Goal: Task Accomplishment & Management: Use online tool/utility

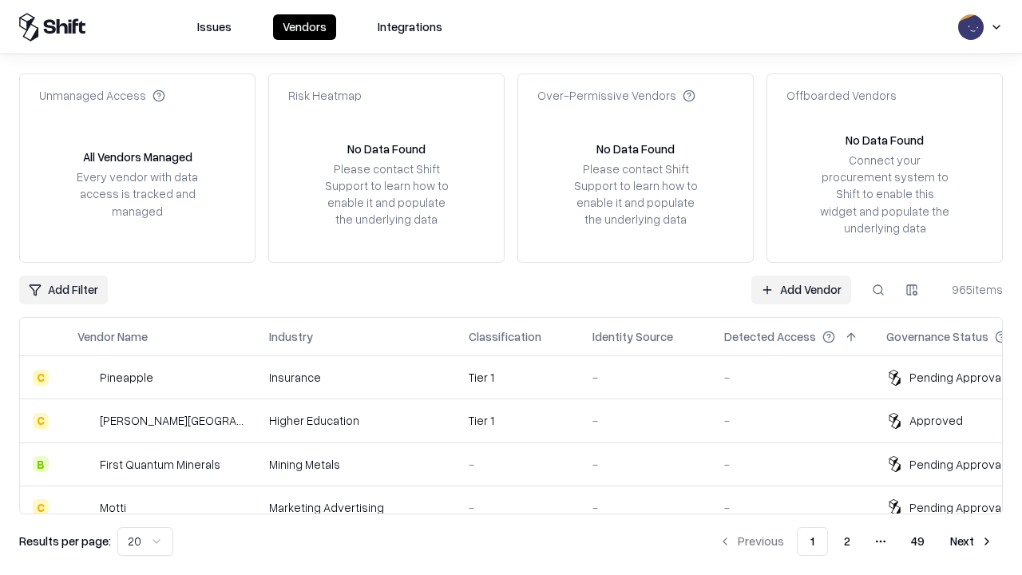
click at [801, 289] on link "Add Vendor" at bounding box center [801, 290] width 100 height 29
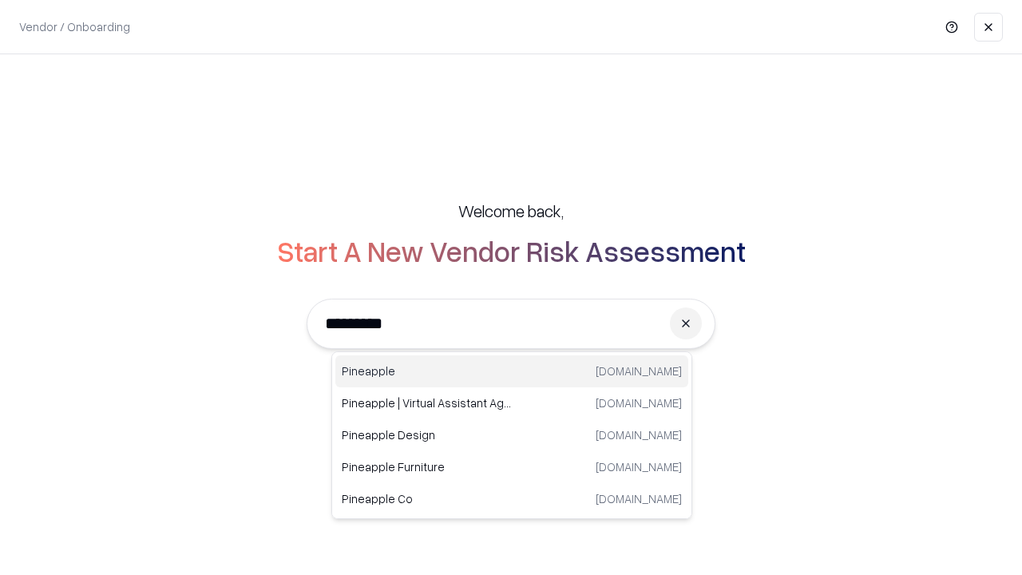
click at [512, 371] on div "Pineapple [DOMAIN_NAME]" at bounding box center [511, 371] width 353 height 32
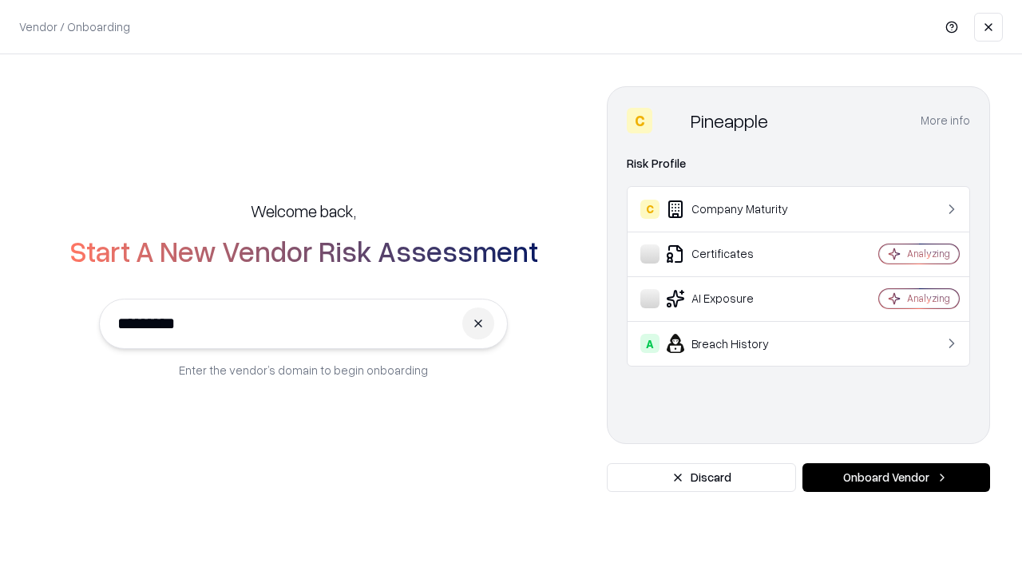
type input "*********"
click at [896, 478] on button "Onboard Vendor" at bounding box center [897, 477] width 188 height 29
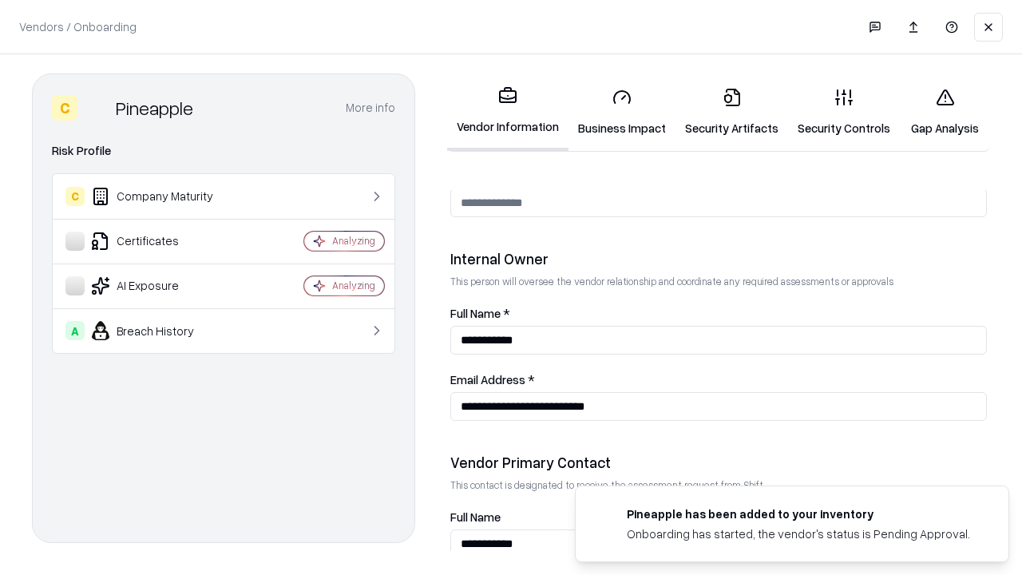
scroll to position [827, 0]
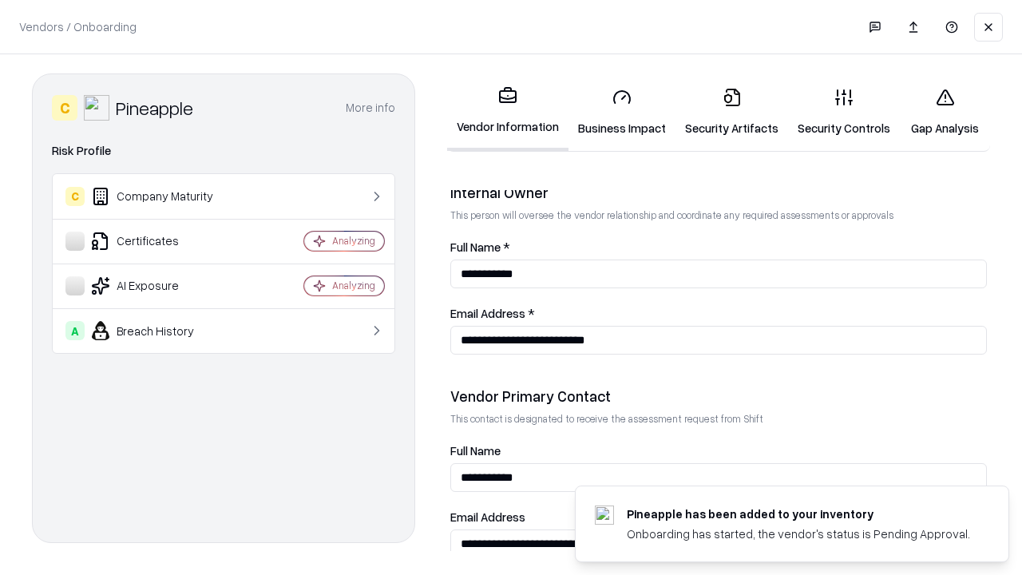
click at [622, 112] on link "Business Impact" at bounding box center [622, 112] width 107 height 74
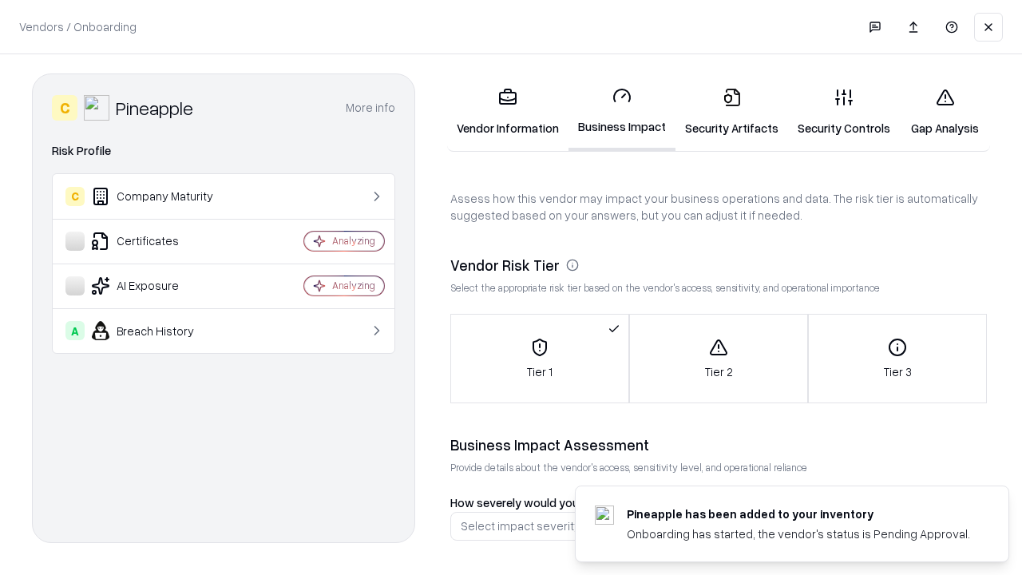
click at [732, 112] on link "Security Artifacts" at bounding box center [732, 112] width 113 height 74
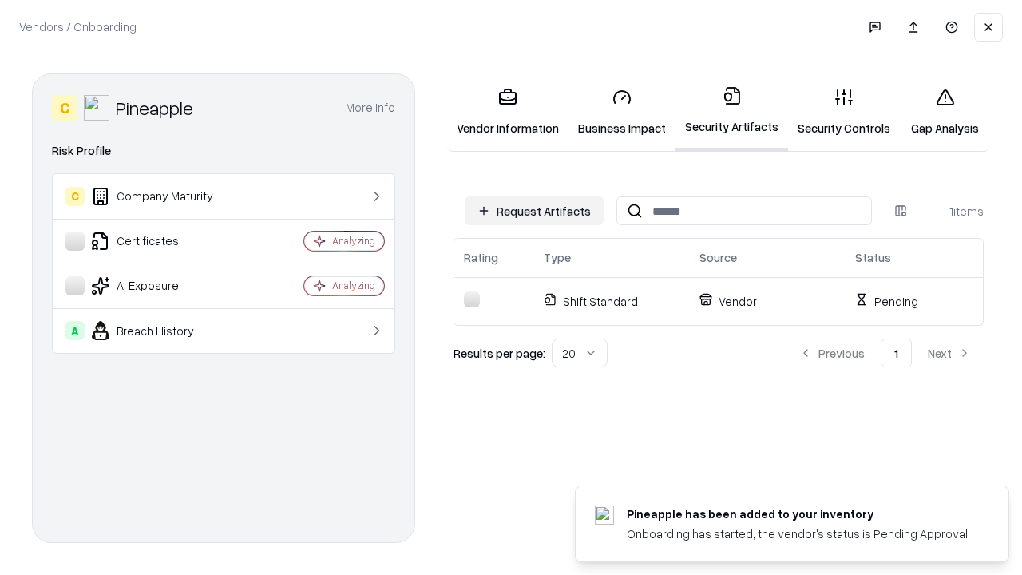
click at [534, 211] on button "Request Artifacts" at bounding box center [534, 210] width 139 height 29
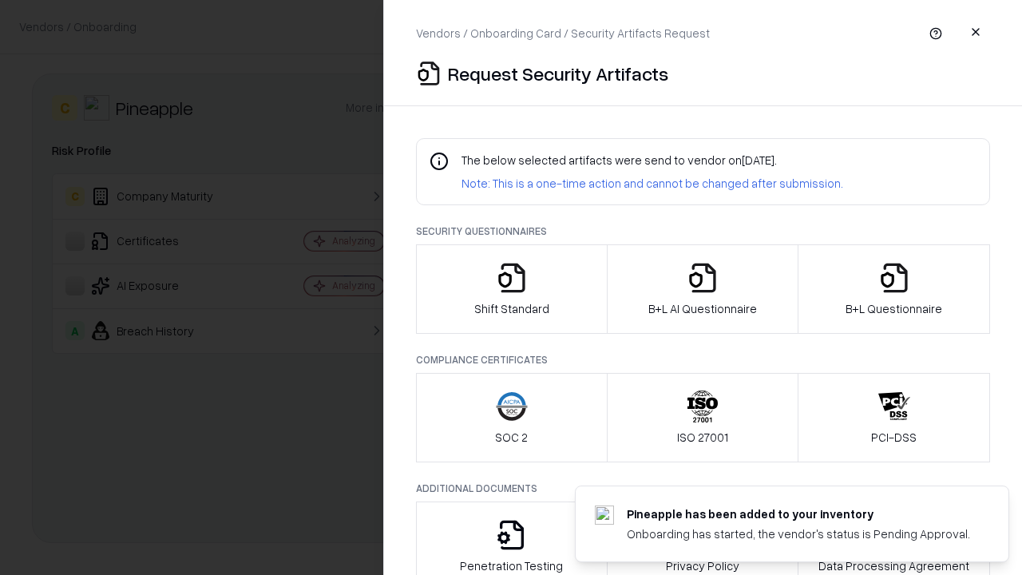
click at [511, 289] on icon "button" at bounding box center [512, 278] width 32 height 32
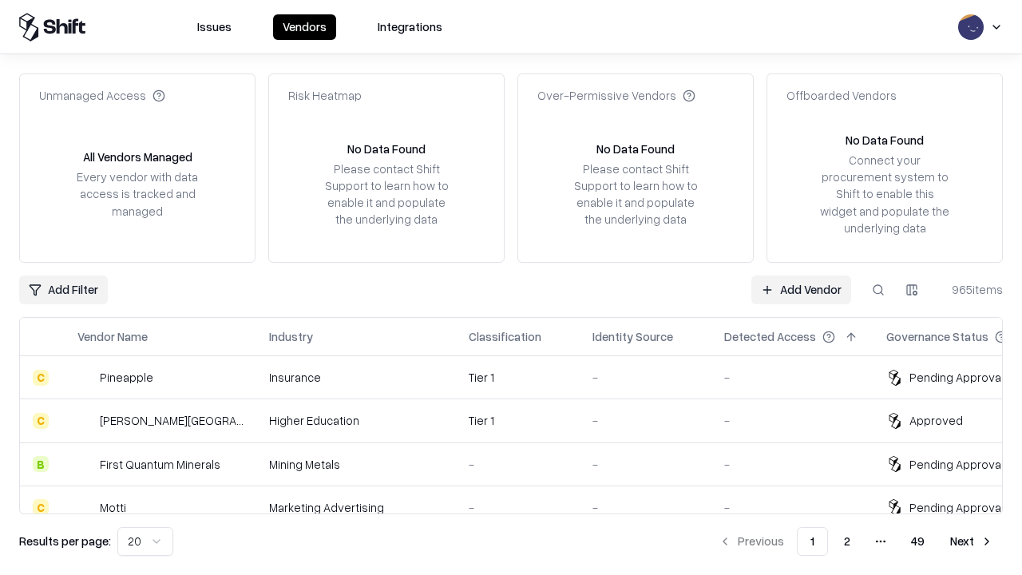
click at [801, 289] on link "Add Vendor" at bounding box center [801, 290] width 100 height 29
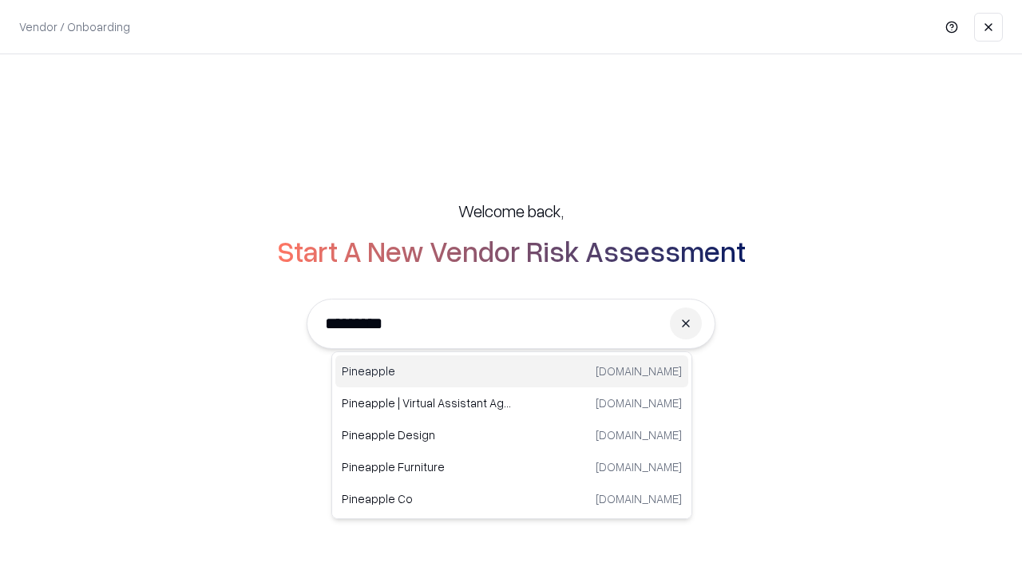
click at [512, 371] on div "Pineapple [DOMAIN_NAME]" at bounding box center [511, 371] width 353 height 32
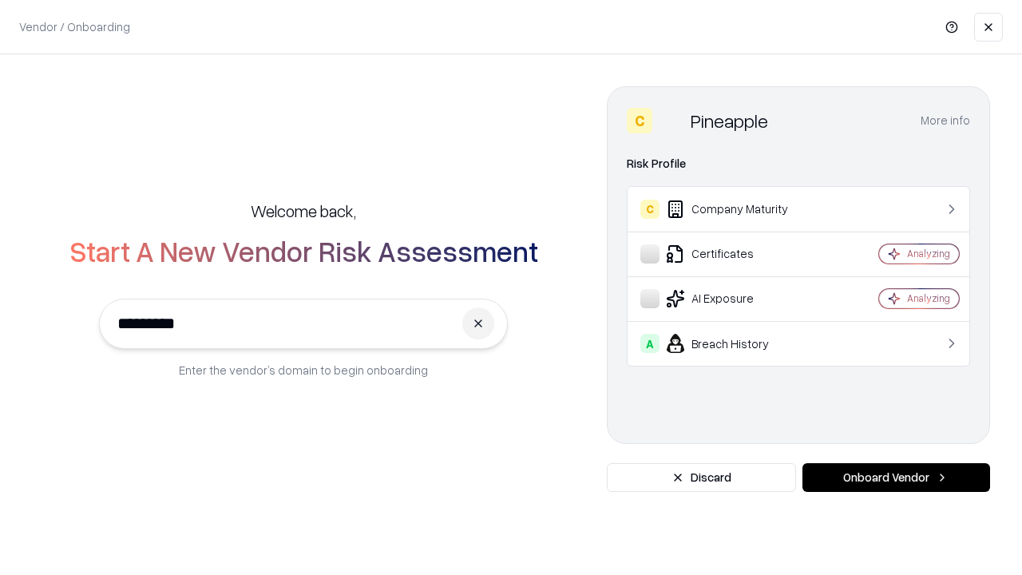
type input "*********"
click at [896, 478] on button "Onboard Vendor" at bounding box center [897, 477] width 188 height 29
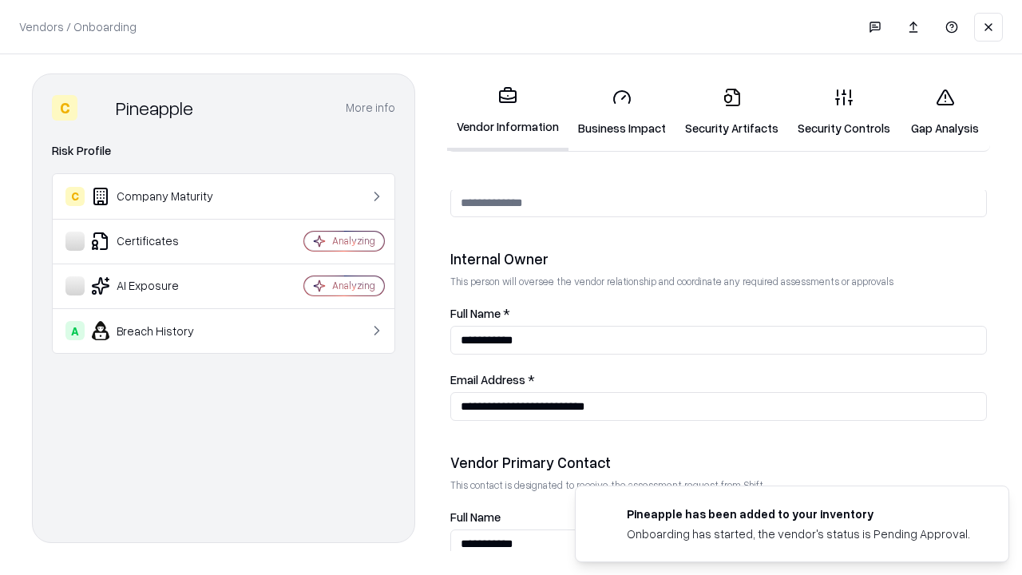
scroll to position [827, 0]
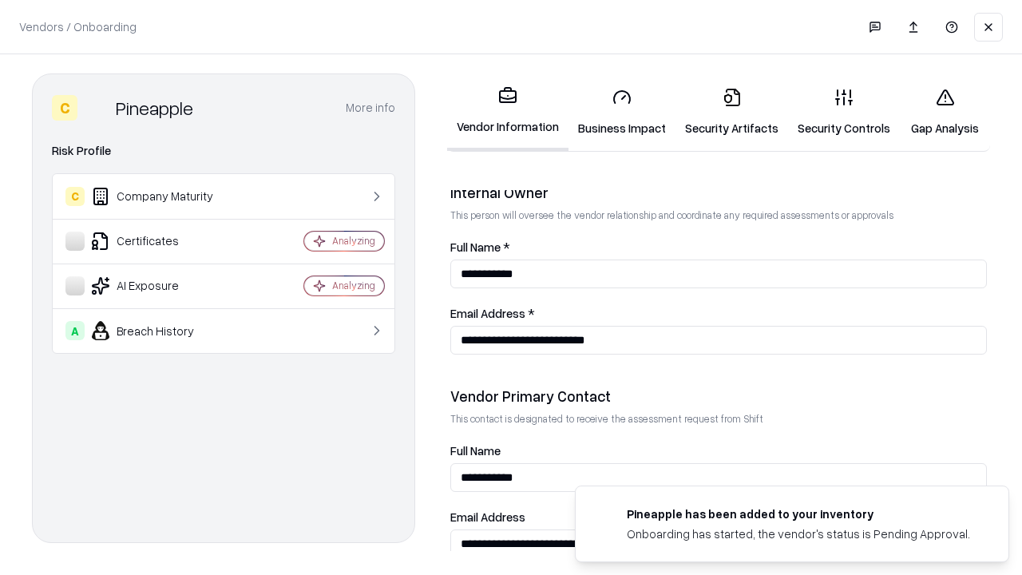
click at [945, 112] on link "Gap Analysis" at bounding box center [945, 112] width 90 height 74
